Goal: Information Seeking & Learning: Learn about a topic

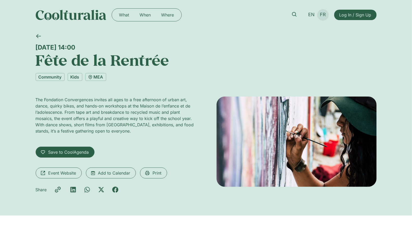
click at [323, 17] on span "FR" at bounding box center [323, 14] width 6 height 5
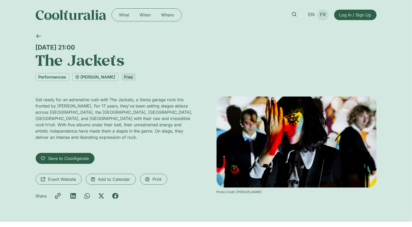
click at [323, 14] on span "FR" at bounding box center [323, 14] width 6 height 5
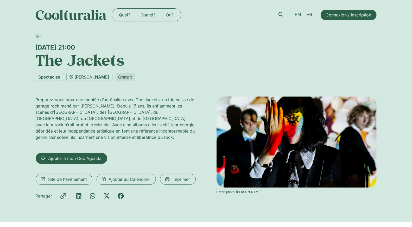
click at [358, 60] on h1 "The Jackets" at bounding box center [206, 60] width 341 height 18
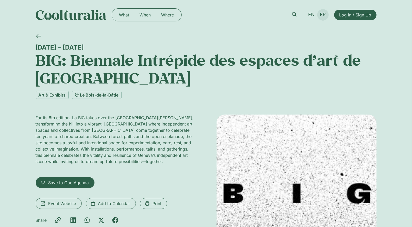
click at [323, 14] on span "FR" at bounding box center [323, 14] width 6 height 5
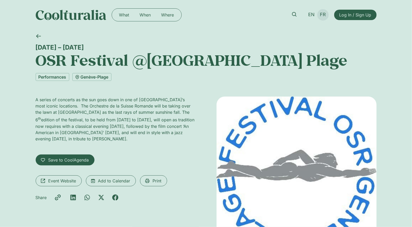
click at [322, 16] on span "FR" at bounding box center [323, 14] width 6 height 5
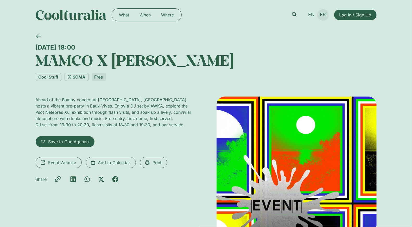
click at [322, 13] on span "FR" at bounding box center [323, 14] width 6 height 5
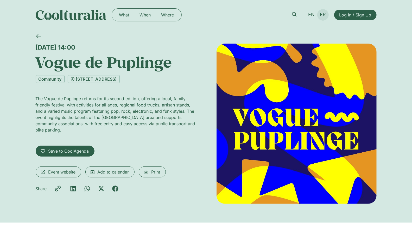
click at [324, 14] on span "FR" at bounding box center [323, 14] width 6 height 5
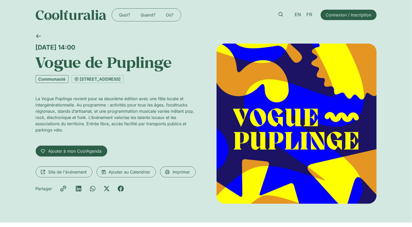
click at [60, 76] on link "Communauté" at bounding box center [52, 79] width 33 height 8
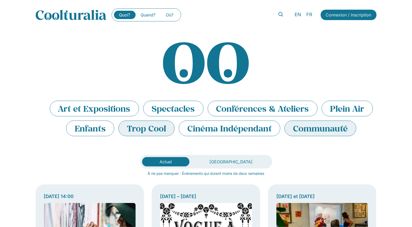
click at [138, 129] on li "Trop Cool" at bounding box center [147, 128] width 56 height 16
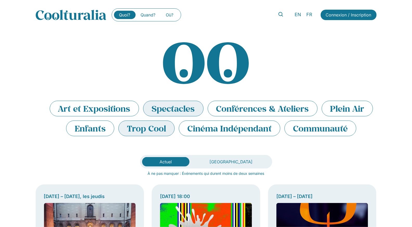
click at [183, 106] on li "Spectacles" at bounding box center [173, 109] width 60 height 16
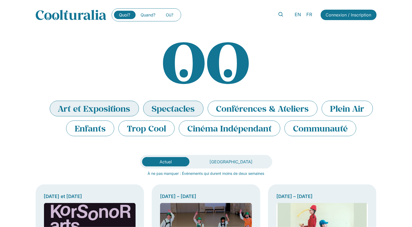
click at [115, 106] on li "Art et Expositions" at bounding box center [94, 109] width 89 height 16
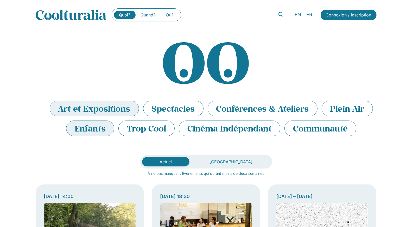
click at [97, 127] on li "Enfants" at bounding box center [90, 128] width 48 height 16
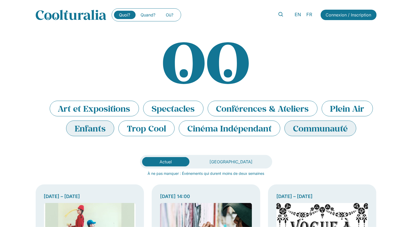
click at [303, 129] on li "Communauté" at bounding box center [321, 128] width 72 height 16
